Goal: Information Seeking & Learning: Check status

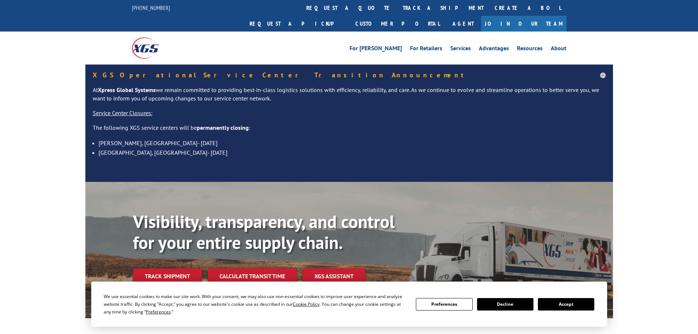
click at [560, 300] on button "Accept" at bounding box center [566, 304] width 56 height 12
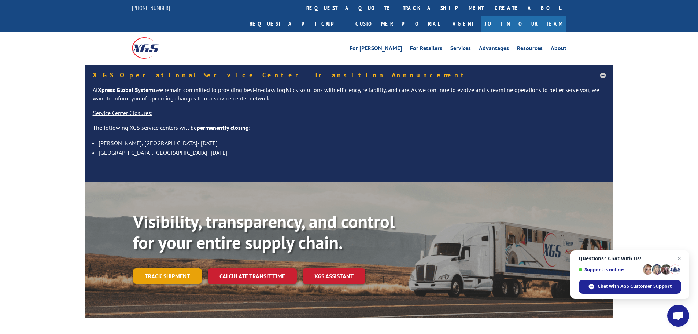
click at [171, 268] on link "Track shipment" at bounding box center [167, 275] width 69 height 15
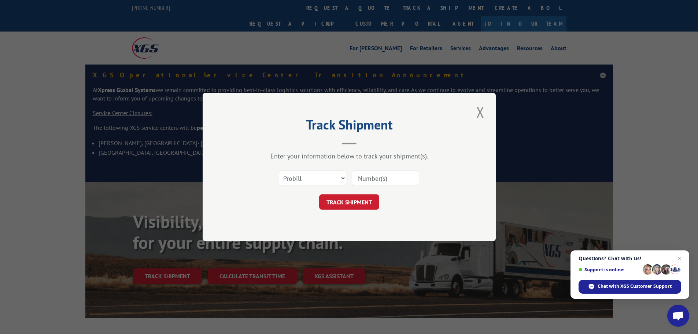
paste input "17543368"
type input "17543368"
click at [353, 204] on button "TRACK SHIPMENT" at bounding box center [349, 201] width 60 height 15
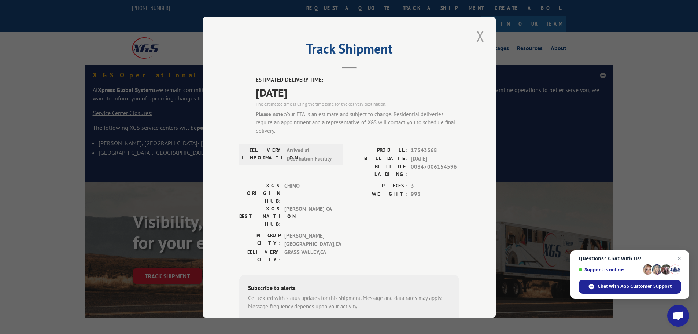
click at [477, 35] on button "Close modal" at bounding box center [480, 36] width 12 height 20
